Goal: Check status

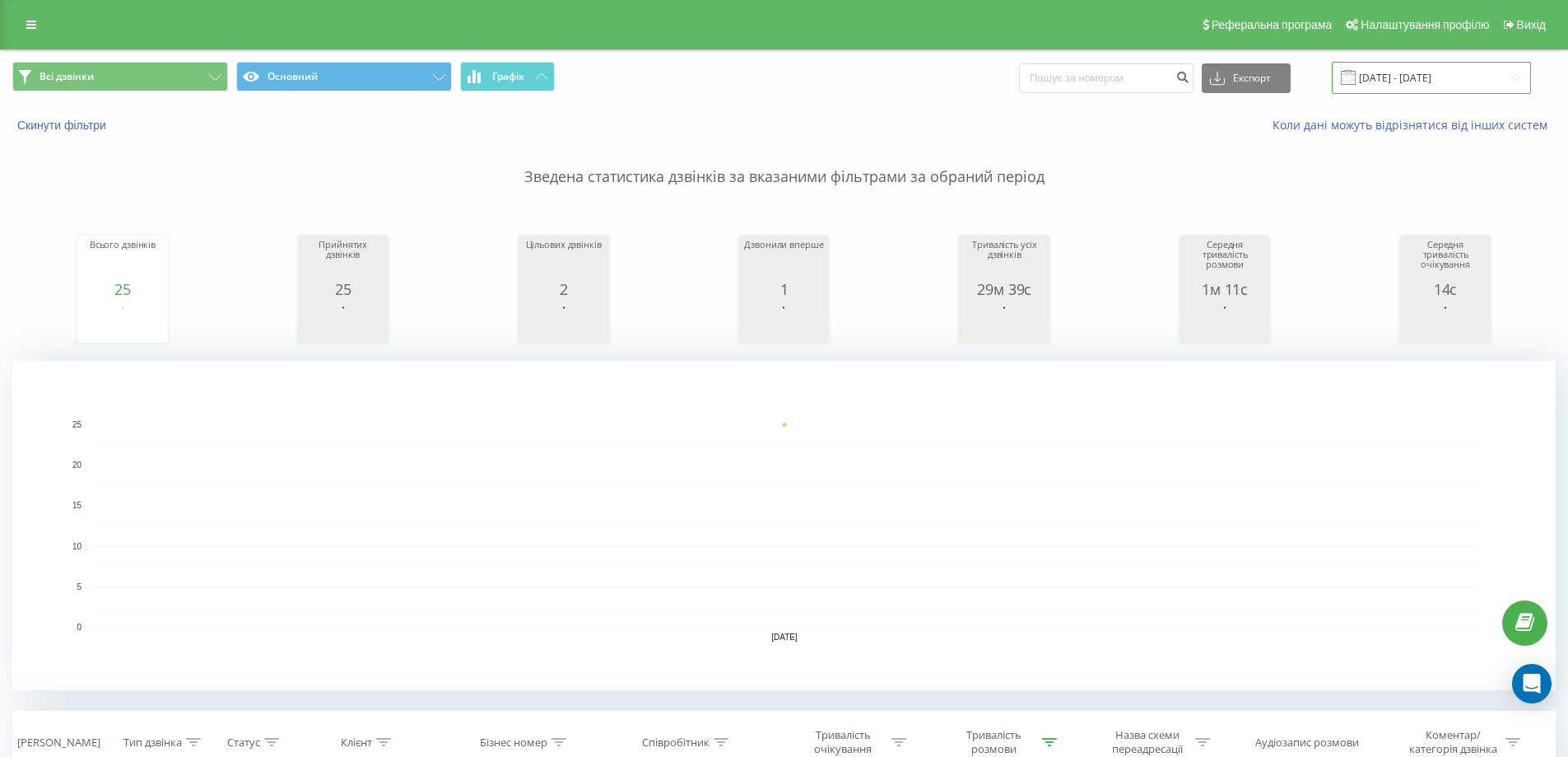
click at [1403, 76] on input "22.09.2025 - 22.09.2025" at bounding box center [1431, 78] width 200 height 32
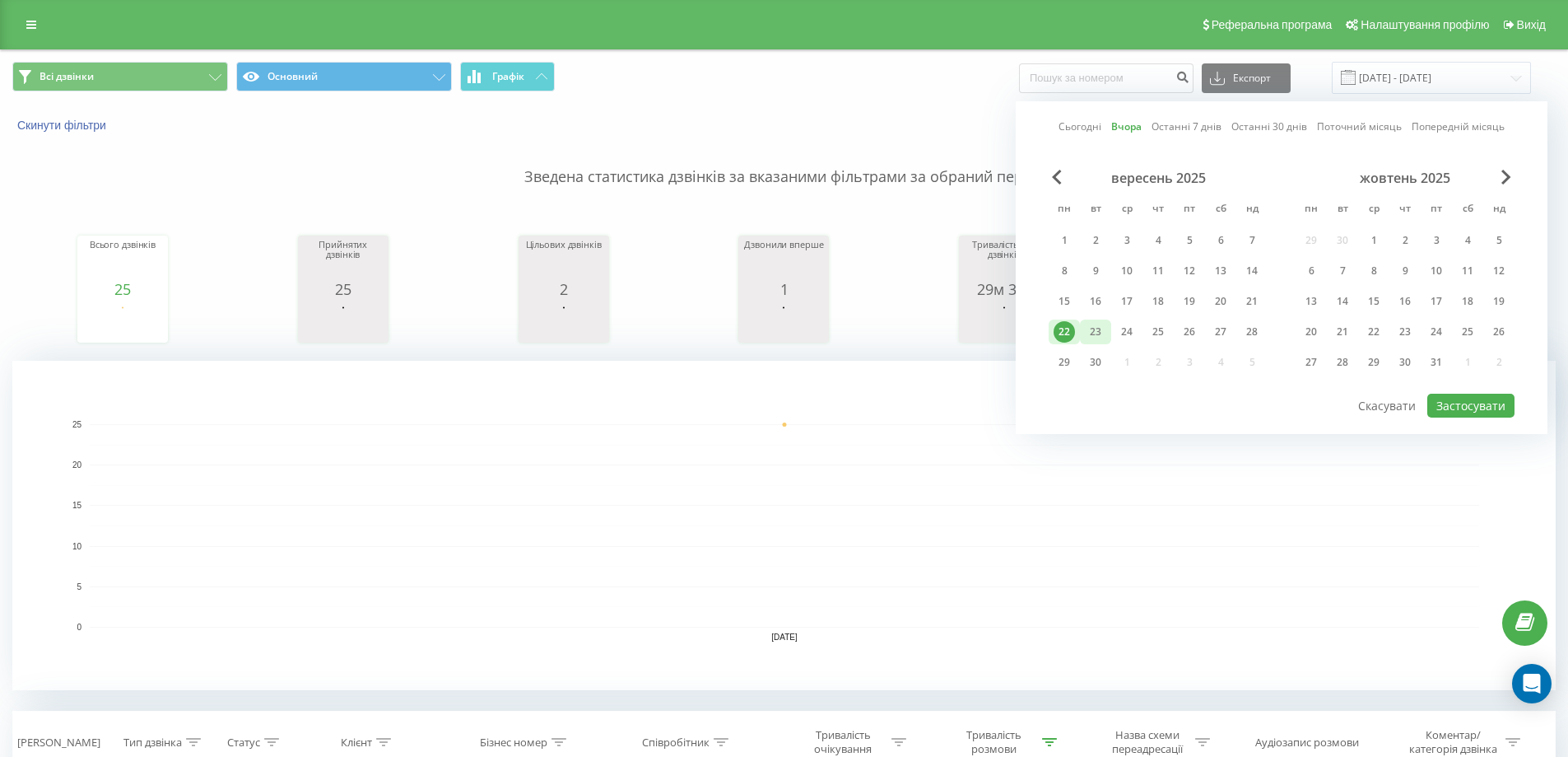
click at [1101, 333] on div "23" at bounding box center [1096, 331] width 21 height 21
click at [1490, 403] on button "Застосувати" at bounding box center [1471, 405] width 87 height 24
type input "[DATE] - [DATE]"
